Goal: Navigation & Orientation: Find specific page/section

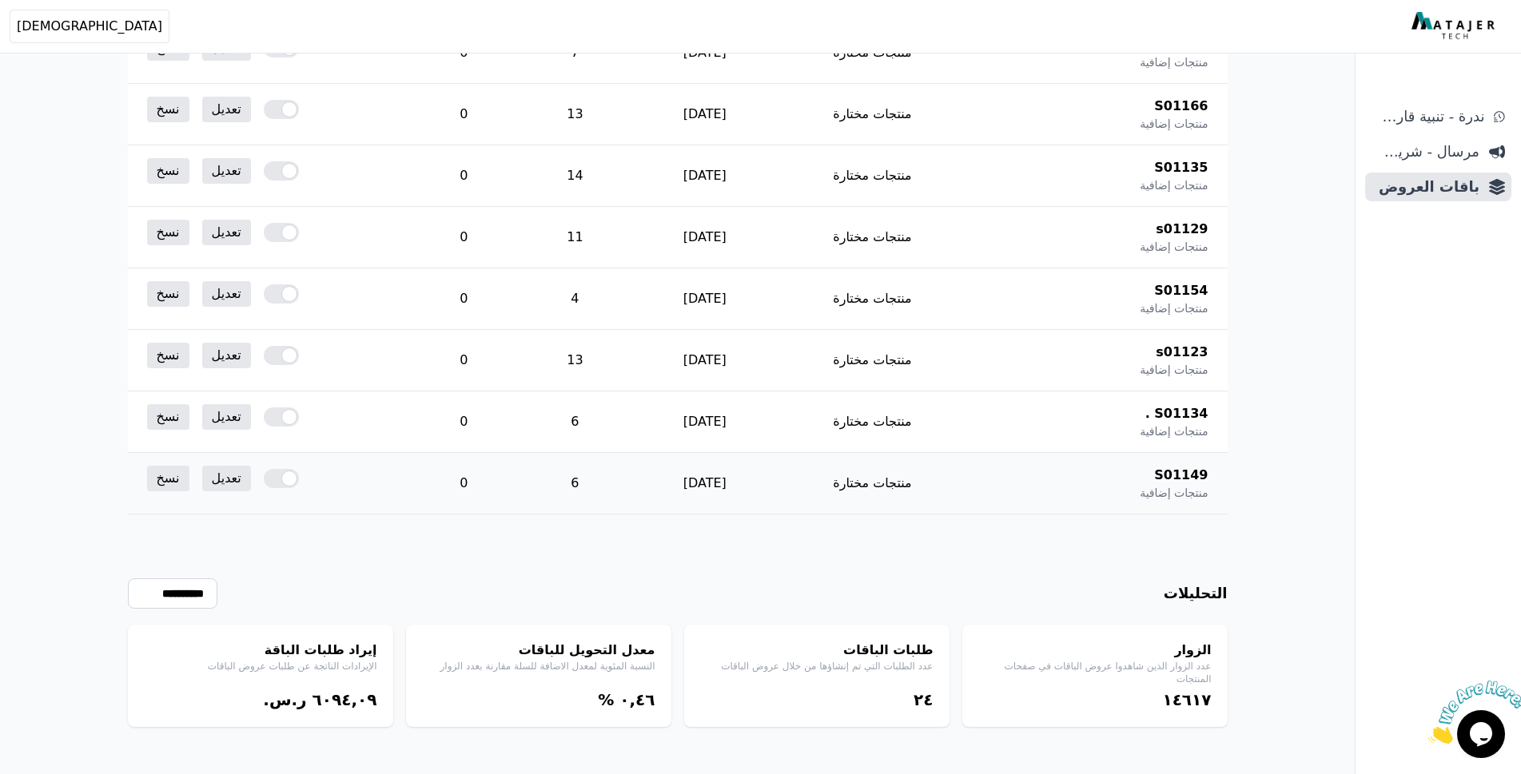
scroll to position [16797, 0]
